Goal: Task Accomplishment & Management: Use online tool/utility

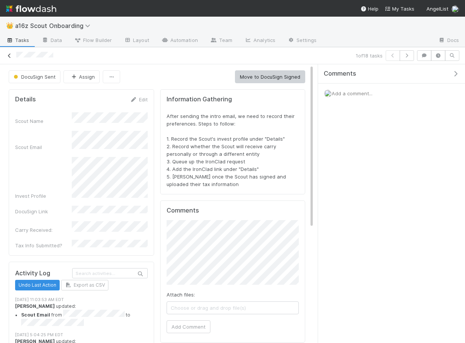
click at [12, 54] on icon at bounding box center [10, 55] width 8 height 5
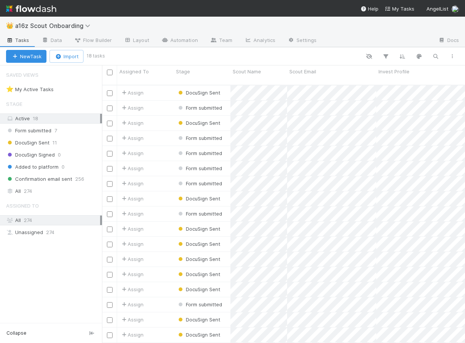
scroll to position [264, 363]
click at [150, 116] on div "Assign" at bounding box center [145, 123] width 57 height 15
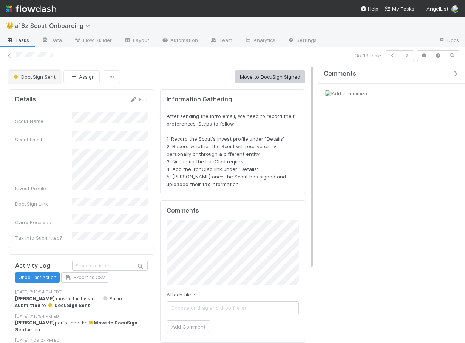
click at [35, 79] on button "DocuSign Sent" at bounding box center [35, 76] width 52 height 13
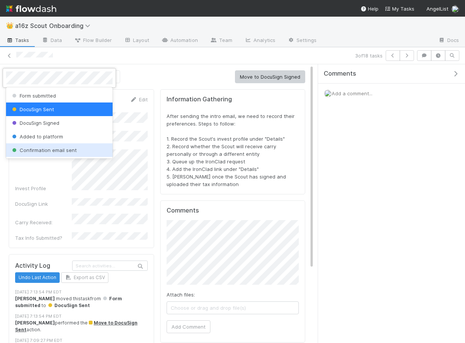
click at [63, 151] on span "Confirmation email sent" at bounding box center [44, 150] width 66 height 6
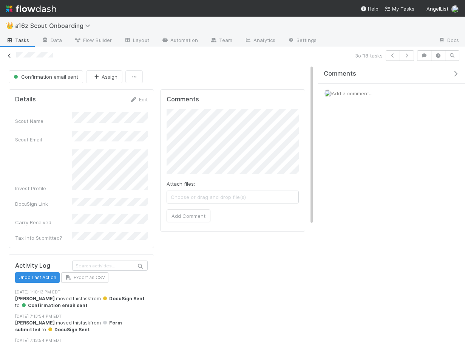
click at [10, 54] on icon at bounding box center [10, 55] width 8 height 5
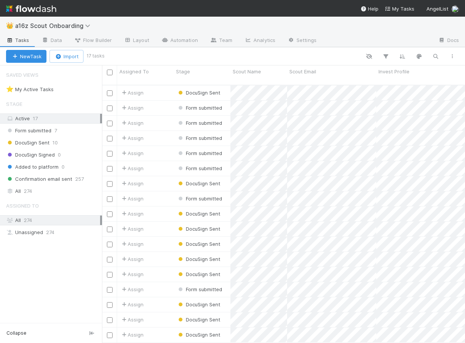
scroll to position [264, 363]
click at [168, 87] on div "Assign" at bounding box center [145, 92] width 57 height 15
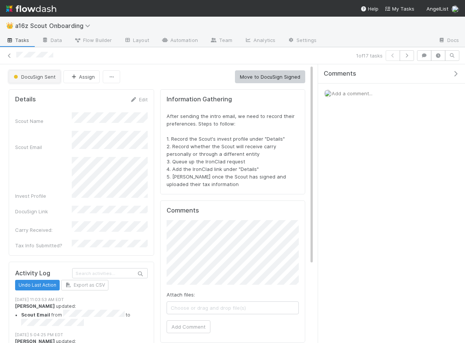
click at [54, 77] on span "DocuSign Sent" at bounding box center [33, 77] width 43 height 6
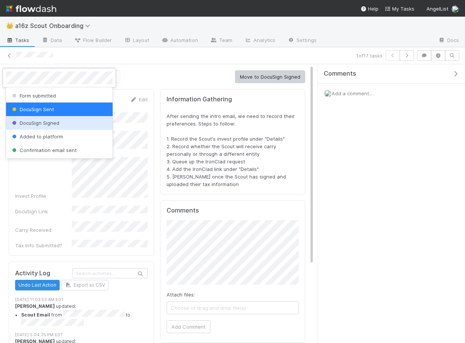
click at [65, 122] on div "DocuSign Signed" at bounding box center [59, 123] width 107 height 14
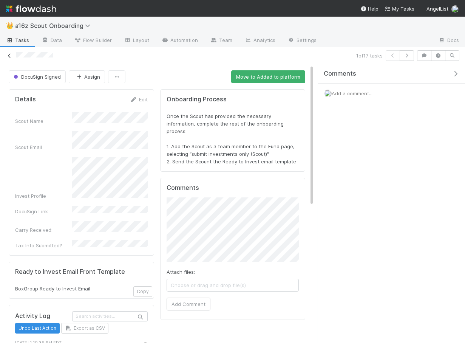
click at [13, 55] on icon at bounding box center [10, 55] width 8 height 5
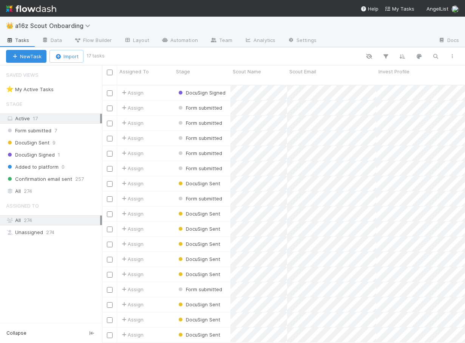
scroll to position [264, 363]
